Goal: Feedback & Contribution: Submit feedback/report problem

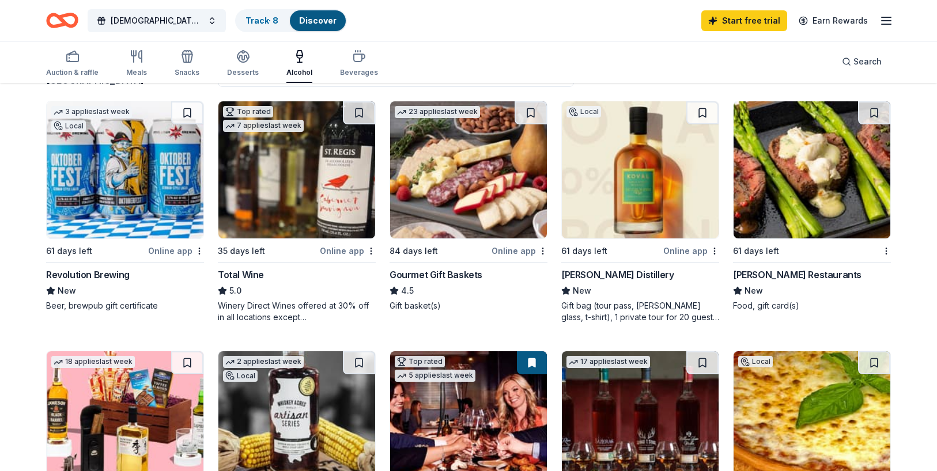
scroll to position [115, 0]
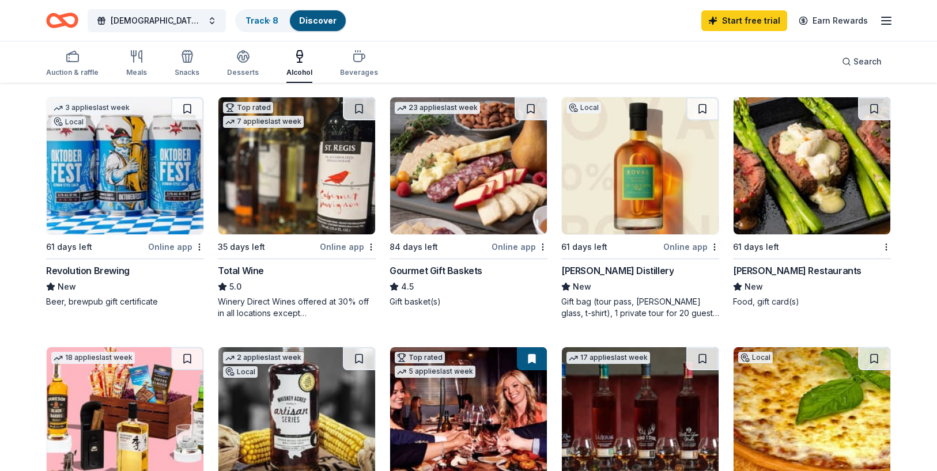
click at [591, 243] on div "61 days left" at bounding box center [584, 247] width 46 height 14
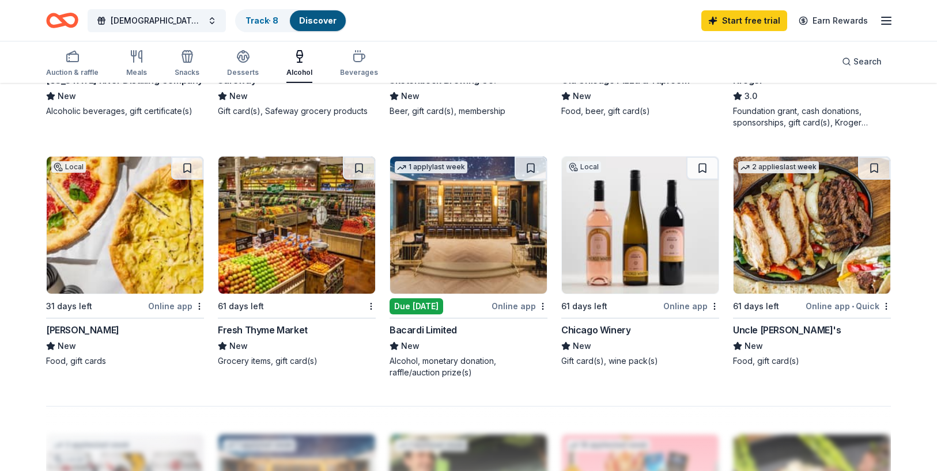
scroll to position [807, 0]
click at [449, 290] on img at bounding box center [468, 224] width 157 height 137
click at [256, 19] on link "Track · 8" at bounding box center [261, 21] width 33 height 10
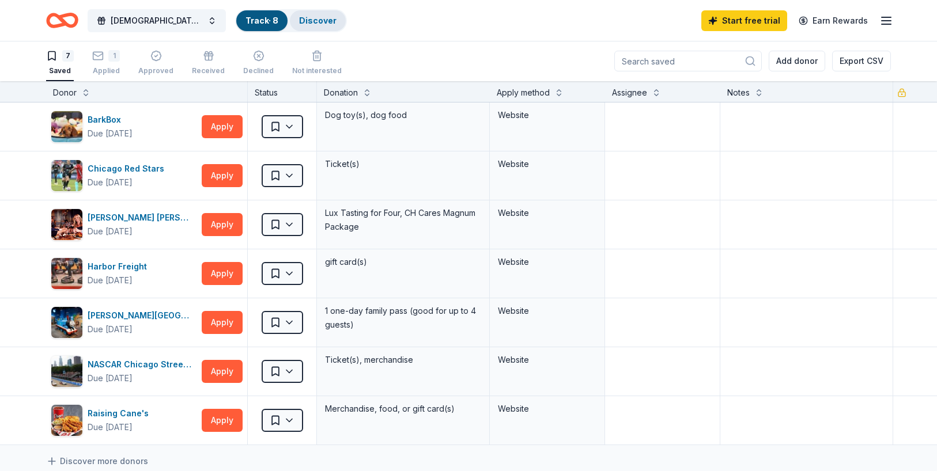
click at [321, 20] on link "Discover" at bounding box center [317, 21] width 37 height 10
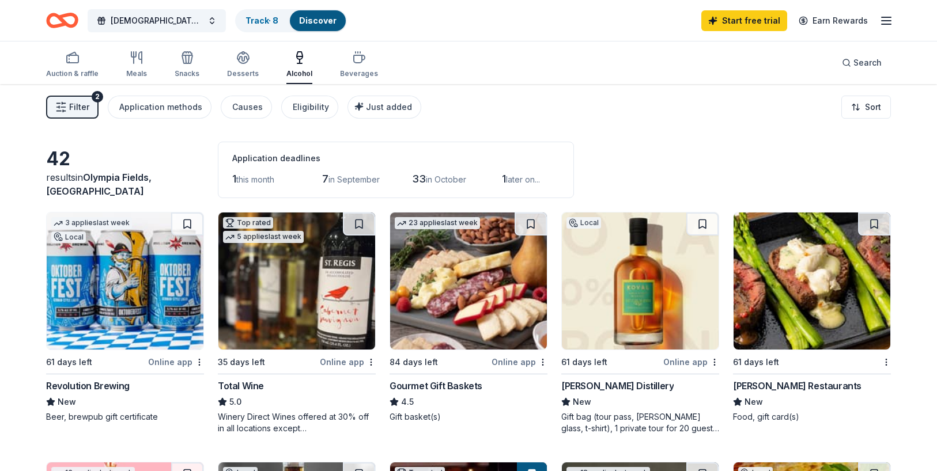
click at [888, 14] on icon "button" at bounding box center [886, 21] width 14 height 14
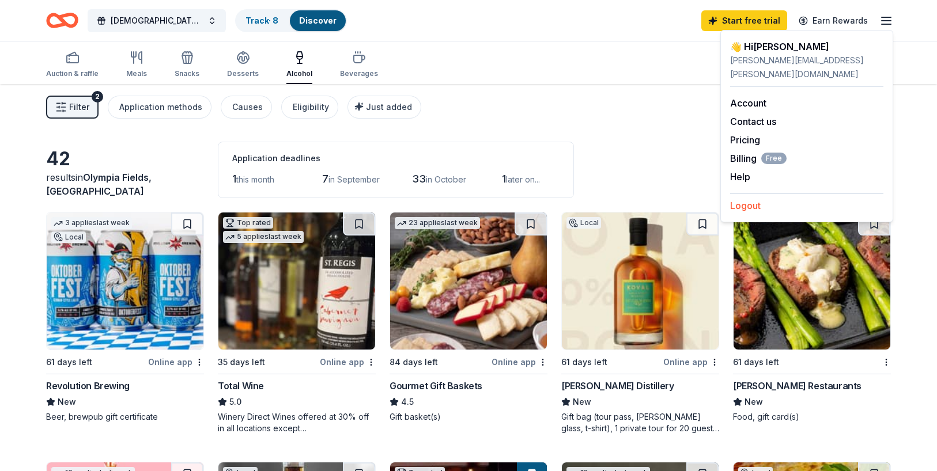
click at [743, 199] on button "Logout" at bounding box center [745, 206] width 31 height 14
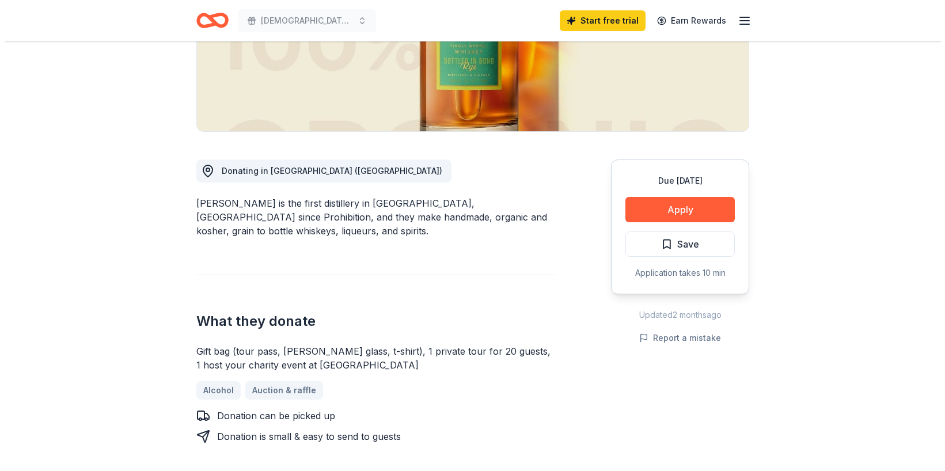
scroll to position [230, 0]
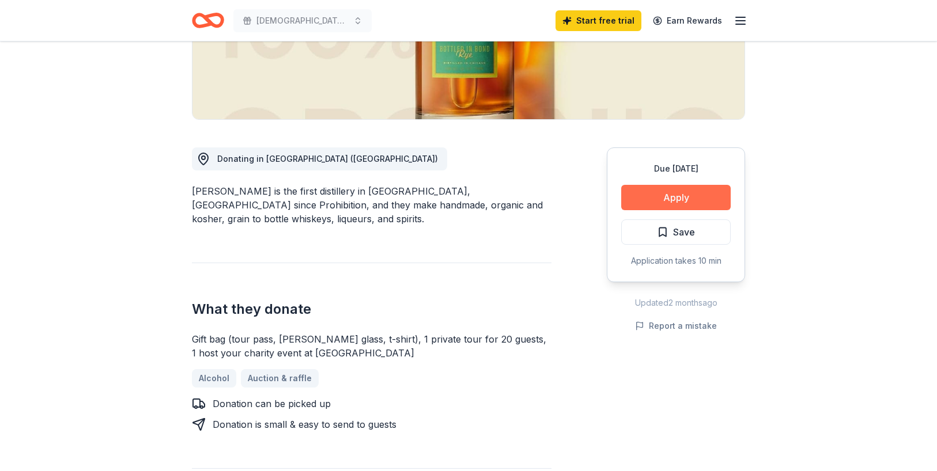
click at [685, 197] on button "Apply" at bounding box center [675, 197] width 109 height 25
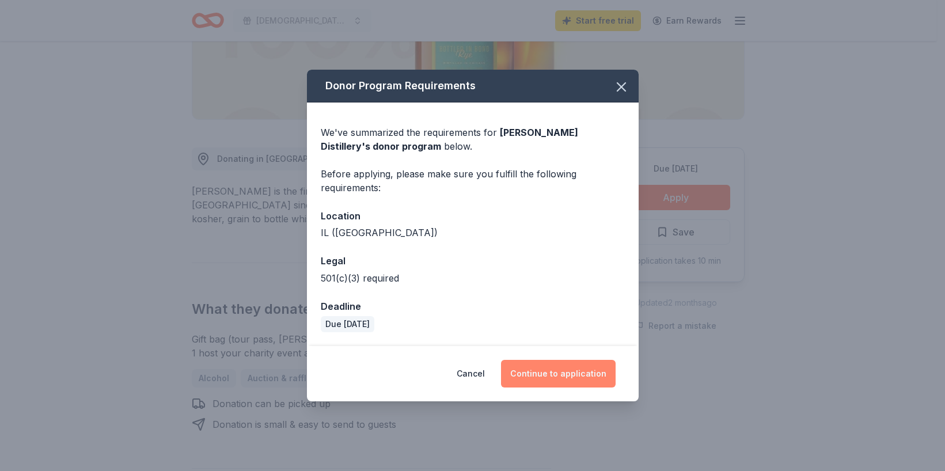
click at [545, 366] on button "Continue to application" at bounding box center [558, 374] width 115 height 28
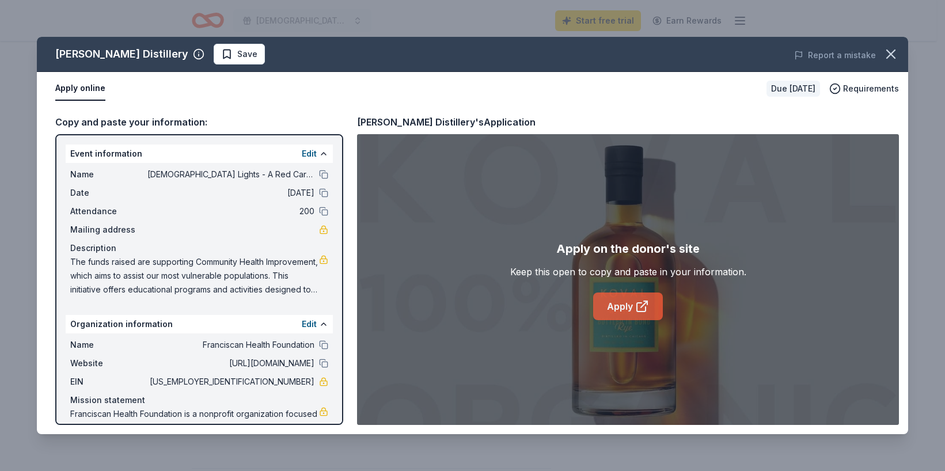
click at [613, 309] on link "Apply" at bounding box center [628, 307] width 70 height 28
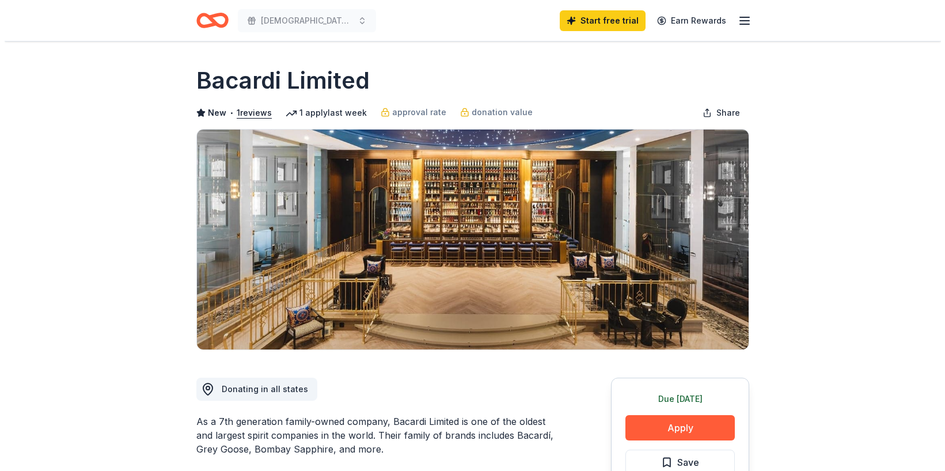
scroll to position [58, 0]
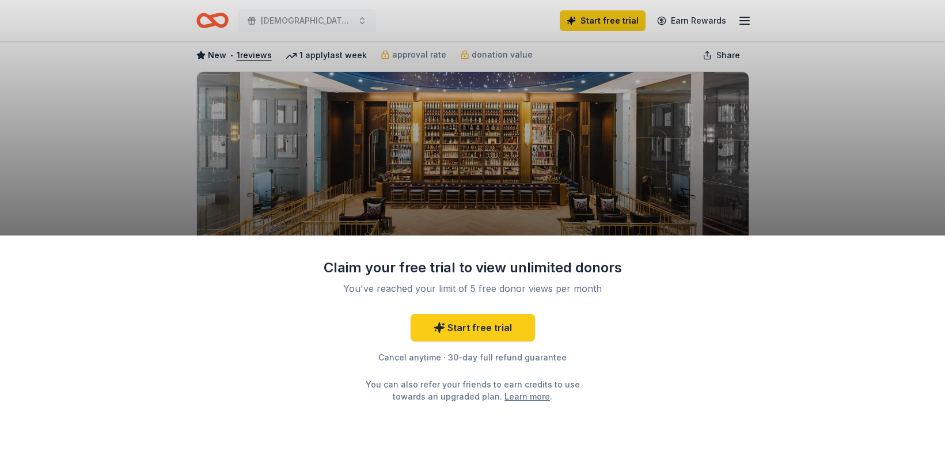
click at [205, 20] on div "Claim your free trial to view unlimited donors You've reached your limit of 5 f…" at bounding box center [472, 235] width 945 height 471
